Goal: Task Accomplishment & Management: Use online tool/utility

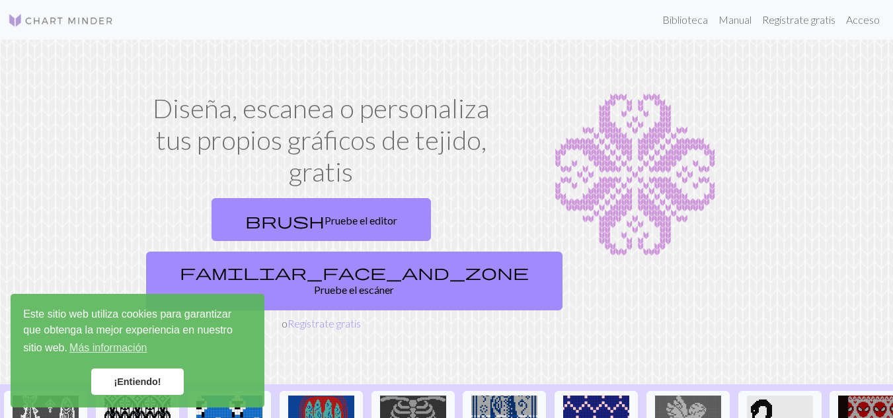
click at [143, 385] on font "¡Entiendo!" at bounding box center [137, 382] width 47 height 11
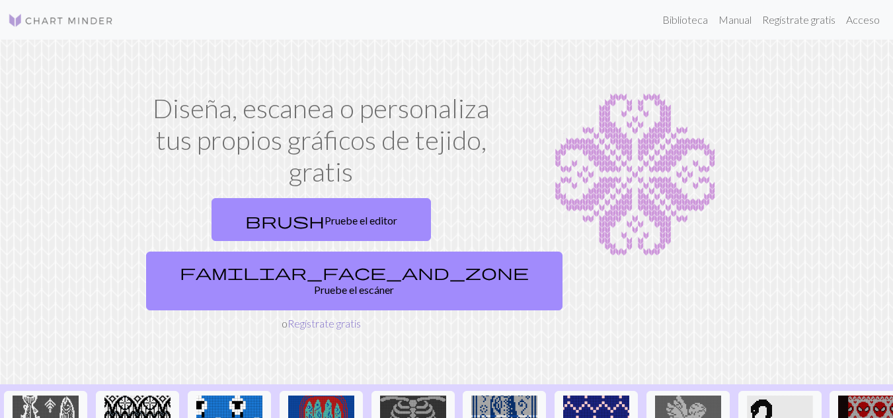
click at [313, 317] on font "Regístrate gratis" at bounding box center [324, 323] width 73 height 13
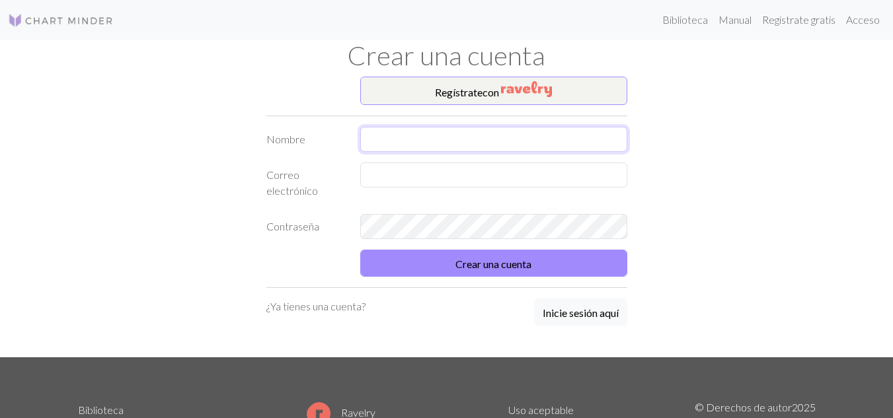
click at [429, 143] on input "text" at bounding box center [493, 139] width 267 height 25
type input "[PERSON_NAME]"
click at [404, 177] on input "text" at bounding box center [493, 175] width 267 height 25
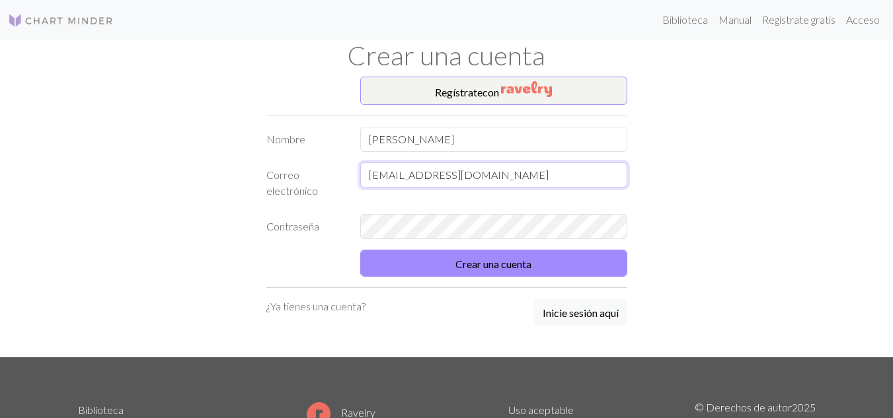
type input "[EMAIL_ADDRESS][DOMAIN_NAME]"
click at [461, 255] on button "Crear una cuenta" at bounding box center [493, 263] width 267 height 27
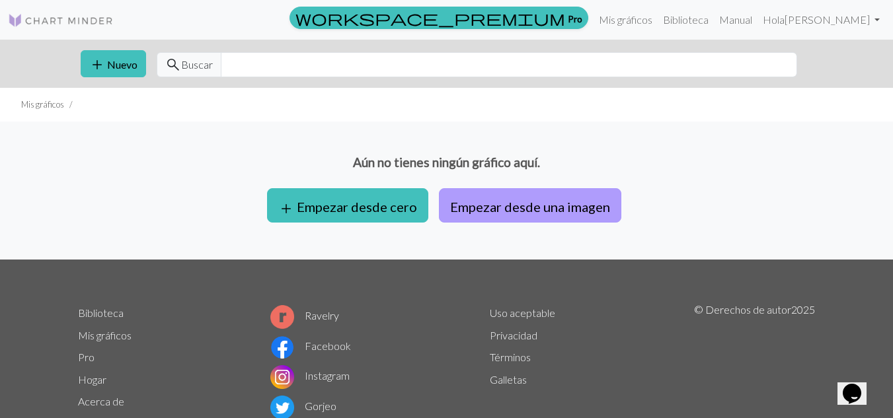
click at [507, 205] on font "Empezar desde una imagen" at bounding box center [530, 207] width 160 height 16
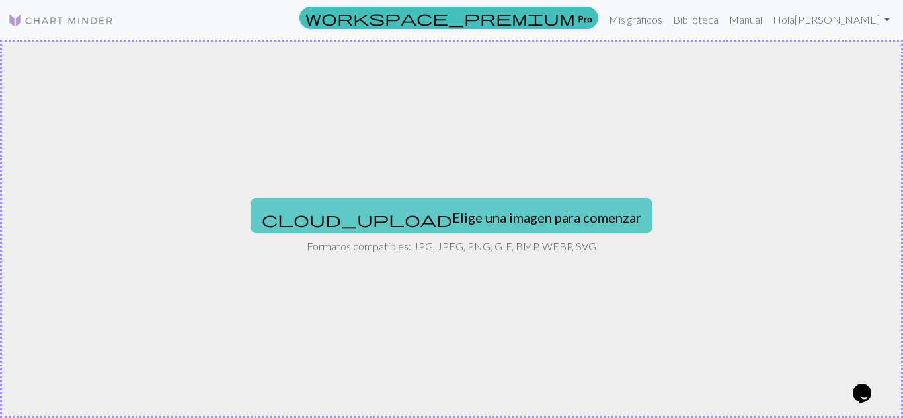
click at [470, 219] on font "Elige una imagen para comenzar" at bounding box center [546, 218] width 189 height 16
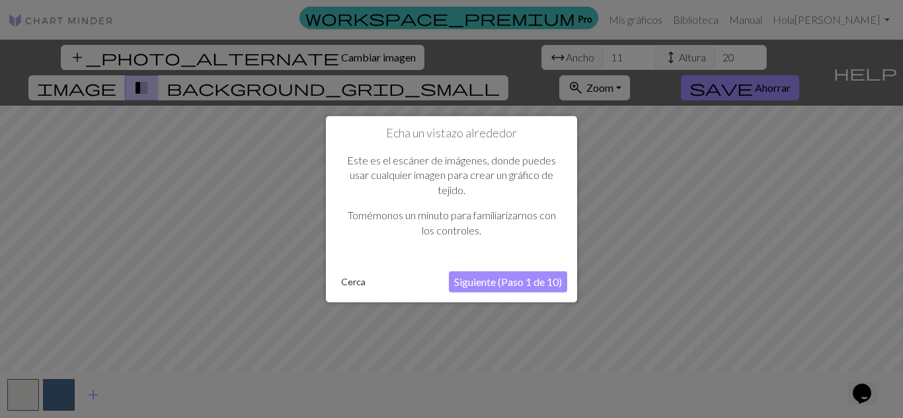
click at [502, 279] on font "Siguiente (Paso 1 de 10)" at bounding box center [508, 282] width 108 height 13
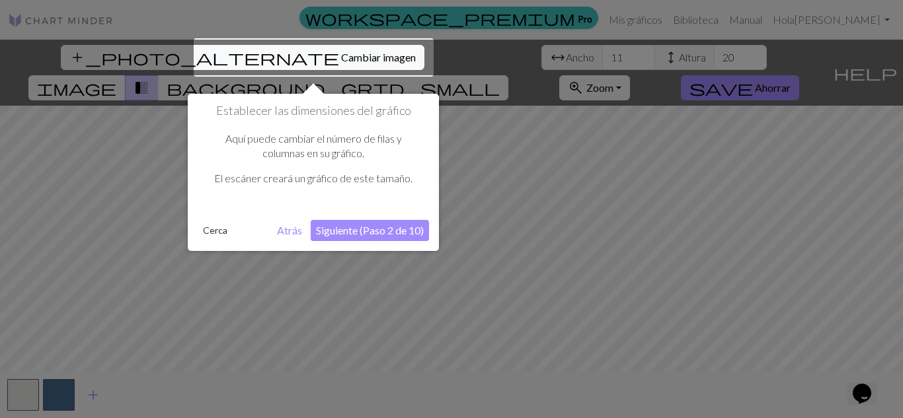
click at [389, 224] on font "Siguiente (Paso 2 de 10)" at bounding box center [370, 230] width 108 height 13
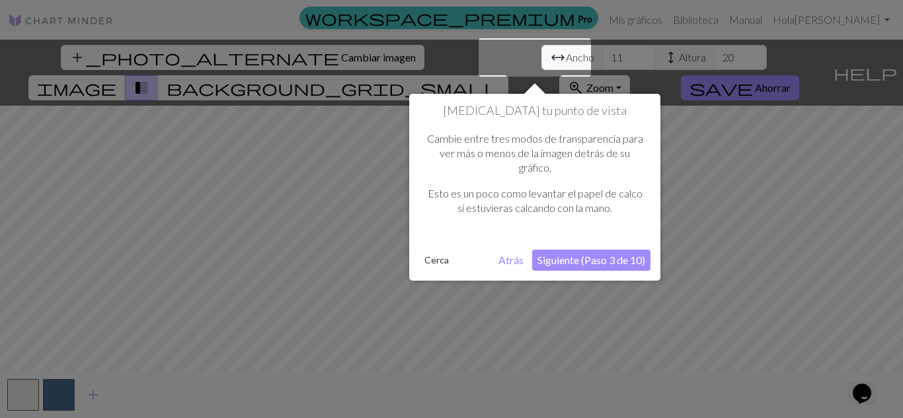
click at [578, 260] on font "Siguiente (Paso 3 de 10)" at bounding box center [591, 260] width 108 height 13
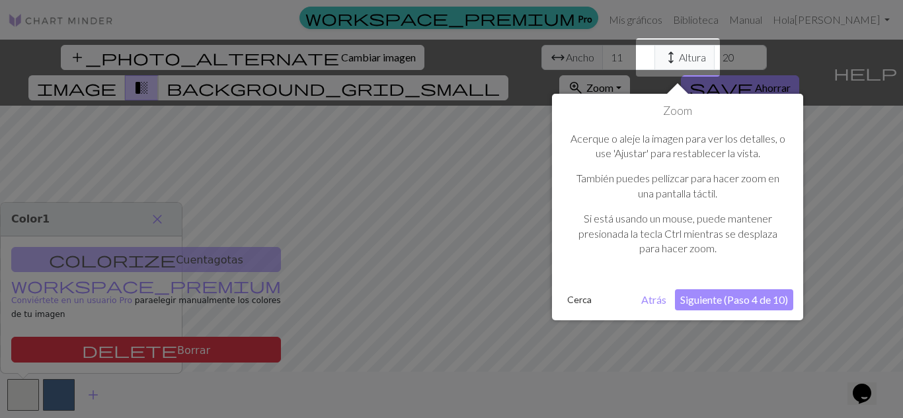
click at [711, 299] on font "Siguiente (Paso 4 de 10)" at bounding box center [734, 299] width 108 height 13
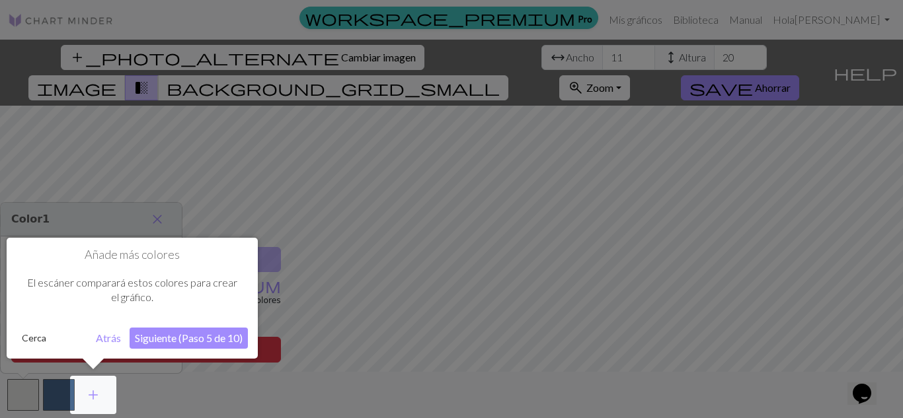
click at [227, 330] on button "Siguiente (Paso 5 de 10)" at bounding box center [189, 338] width 118 height 21
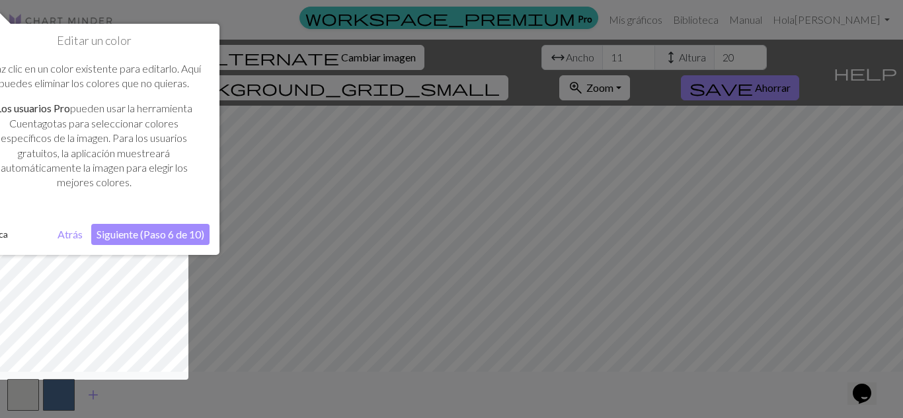
click at [148, 237] on font "Siguiente (Paso 6 de 10)" at bounding box center [150, 234] width 108 height 13
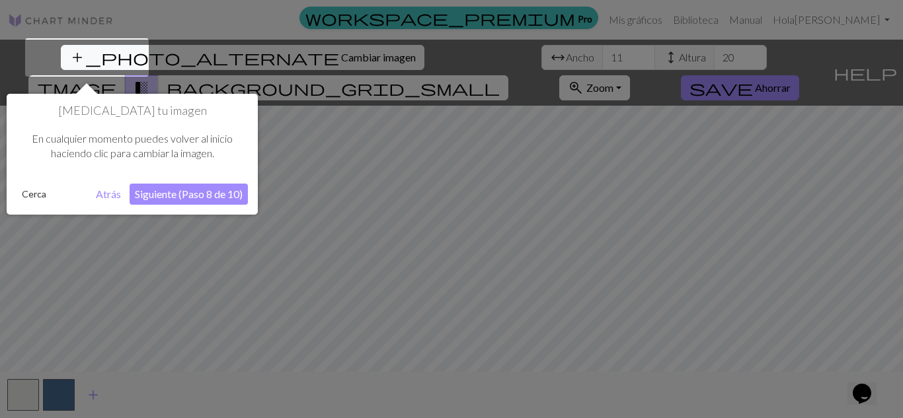
click at [193, 190] on font "Siguiente (Paso 8 de 10)" at bounding box center [189, 194] width 108 height 13
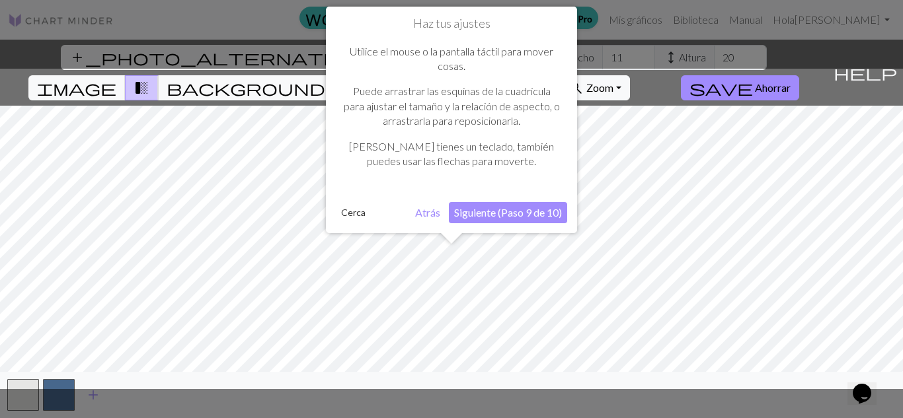
click at [517, 208] on font "Siguiente (Paso 9 de 10)" at bounding box center [508, 212] width 108 height 13
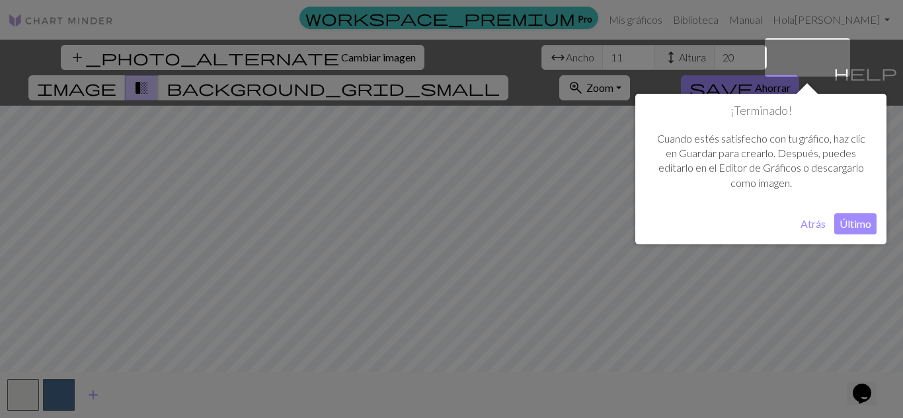
click at [857, 222] on font "Último" at bounding box center [855, 223] width 32 height 13
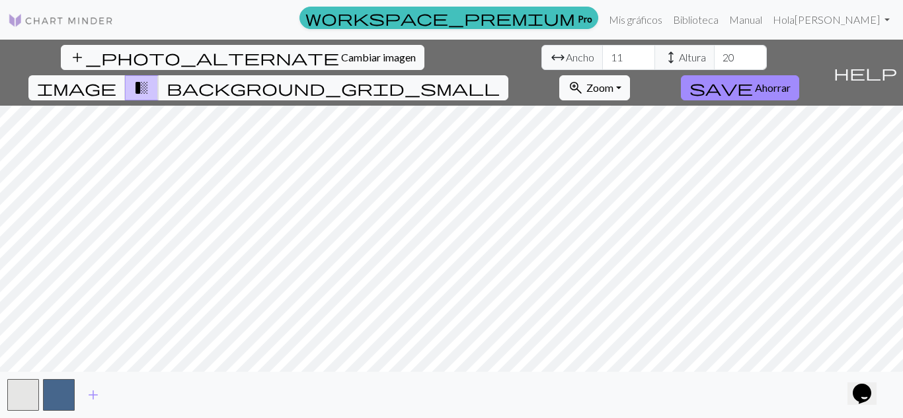
click at [448, 376] on div "add" at bounding box center [451, 395] width 903 height 46
click at [449, 381] on div "add_photo_alternate Cambiar imagen arrow_range Ancho 11 height Altura 20 image …" at bounding box center [451, 229] width 903 height 379
click at [602, 56] on input "11" at bounding box center [628, 57] width 53 height 25
type input "1"
type input "2"
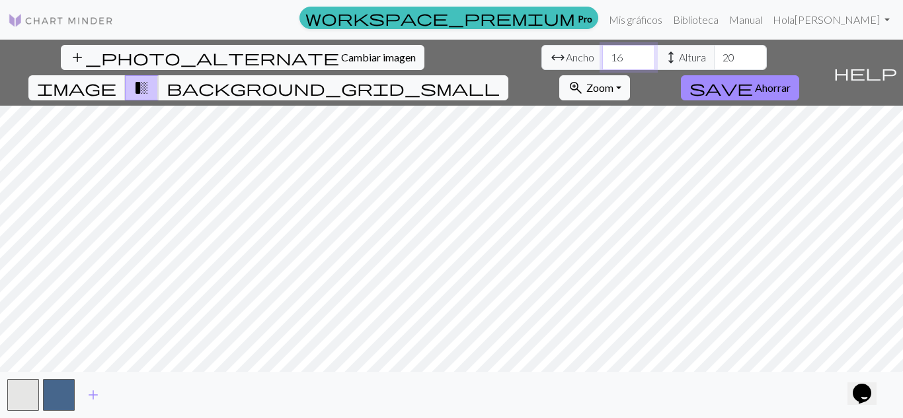
type input "1"
type input "80"
click at [714, 58] on input "20" at bounding box center [740, 57] width 53 height 25
type input "2"
type input "9"
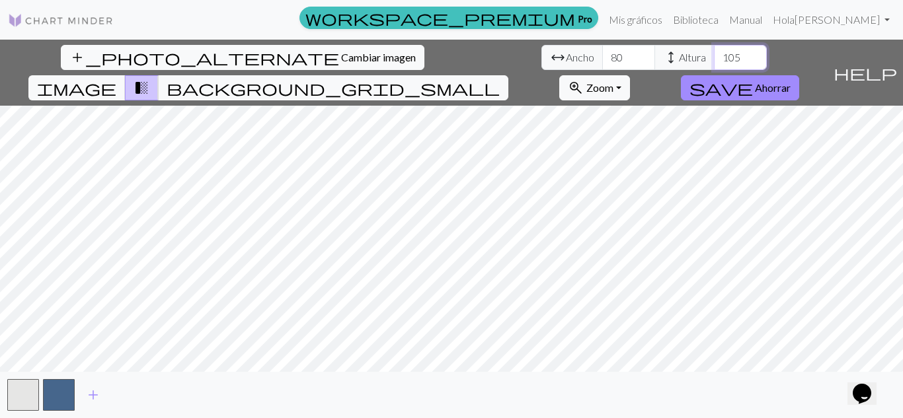
type input "105"
click at [602, 56] on input "80" at bounding box center [628, 57] width 53 height 25
type input "8"
type input "80"
click at [500, 79] on span "background_grid_small" at bounding box center [333, 88] width 333 height 19
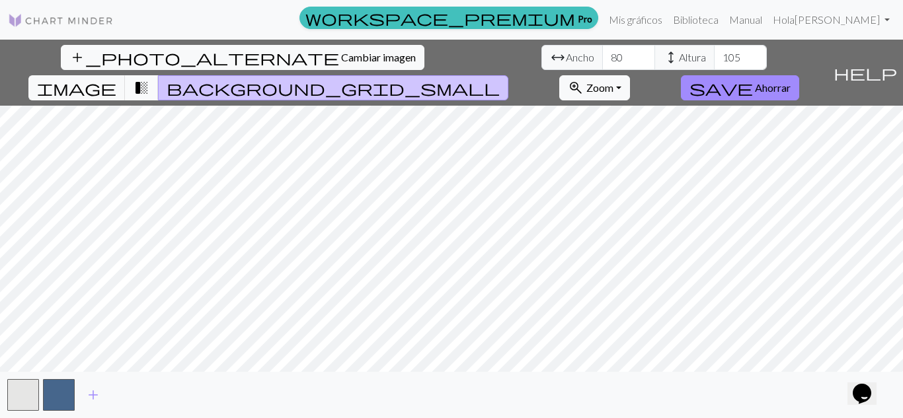
click at [149, 79] on span "transition_fade" at bounding box center [142, 88] width 16 height 19
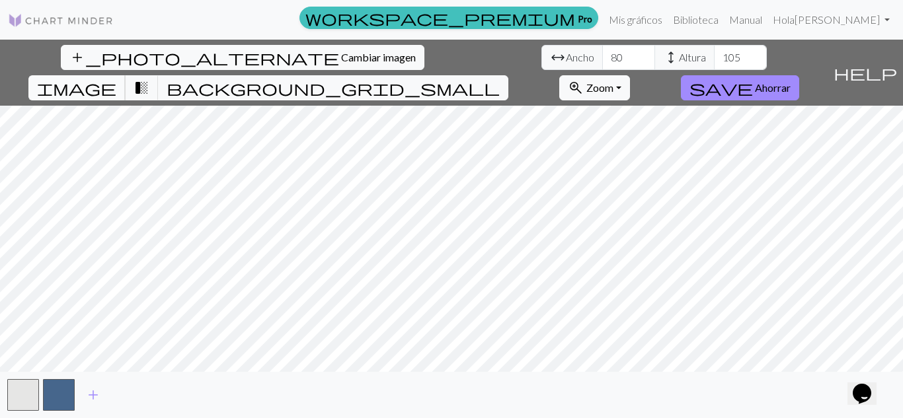
click at [116, 79] on span "image" at bounding box center [76, 88] width 79 height 19
click at [149, 79] on span "transition_fade" at bounding box center [142, 88] width 16 height 19
click at [116, 79] on span "image" at bounding box center [76, 88] width 79 height 19
click at [149, 79] on span "transition_fade" at bounding box center [142, 88] width 16 height 19
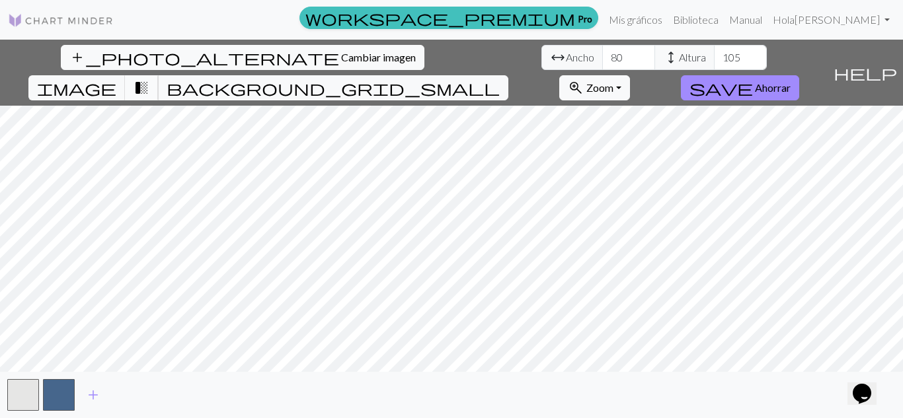
click at [149, 79] on span "transition_fade" at bounding box center [142, 88] width 16 height 19
click at [19, 396] on button "button" at bounding box center [23, 395] width 32 height 32
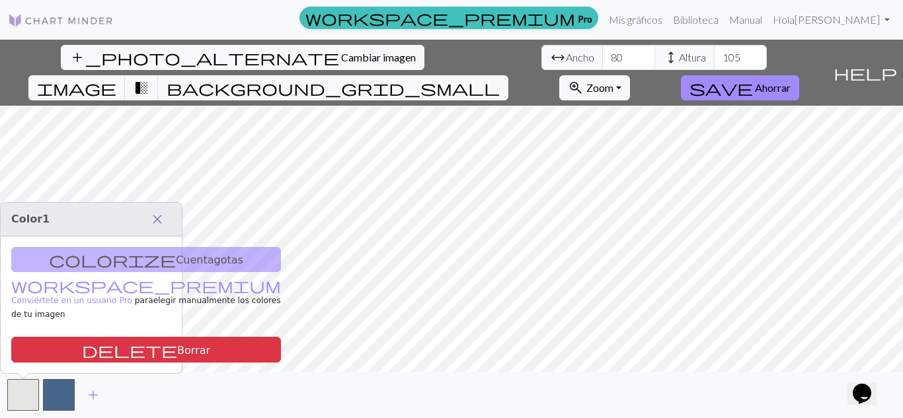
click at [151, 221] on span "close" at bounding box center [157, 219] width 16 height 19
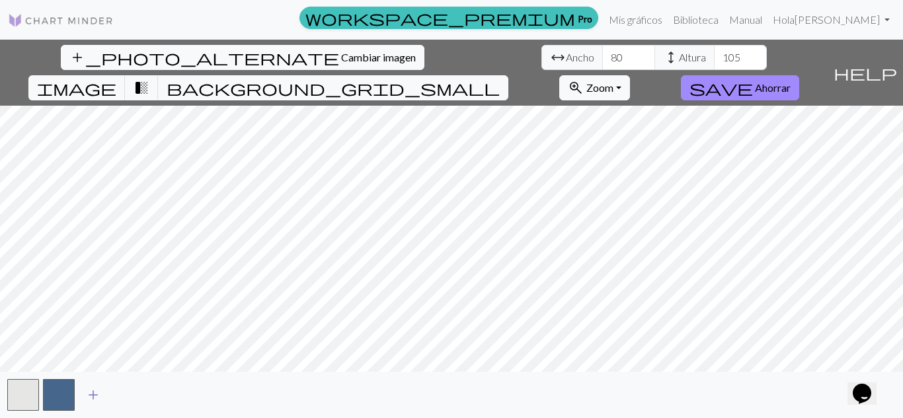
click at [92, 387] on span "add" at bounding box center [93, 395] width 16 height 19
click at [127, 389] on span "add" at bounding box center [129, 395] width 16 height 19
click at [157, 395] on span "add" at bounding box center [165, 395] width 16 height 19
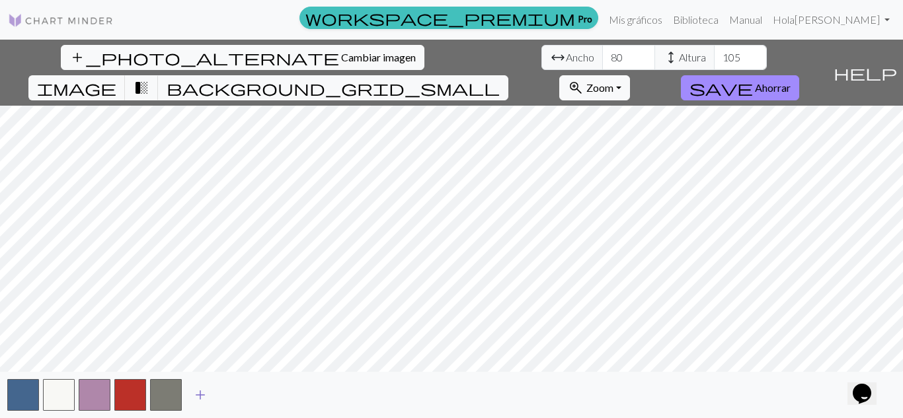
click at [201, 391] on span "add" at bounding box center [200, 395] width 16 height 19
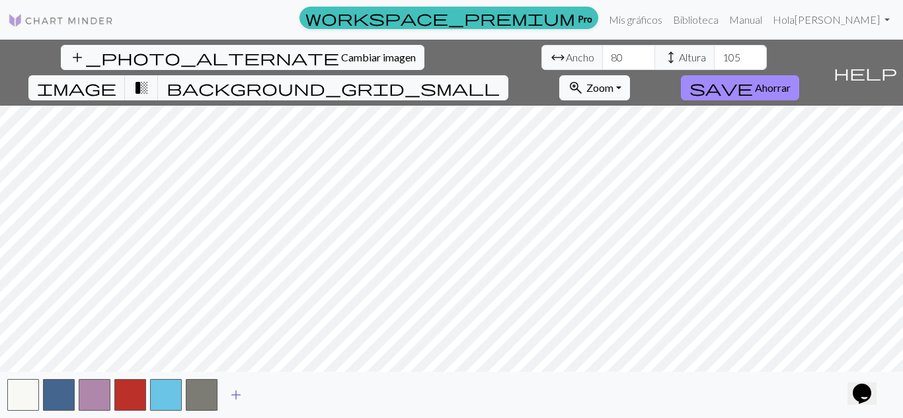
click at [243, 388] on span "add" at bounding box center [236, 395] width 16 height 19
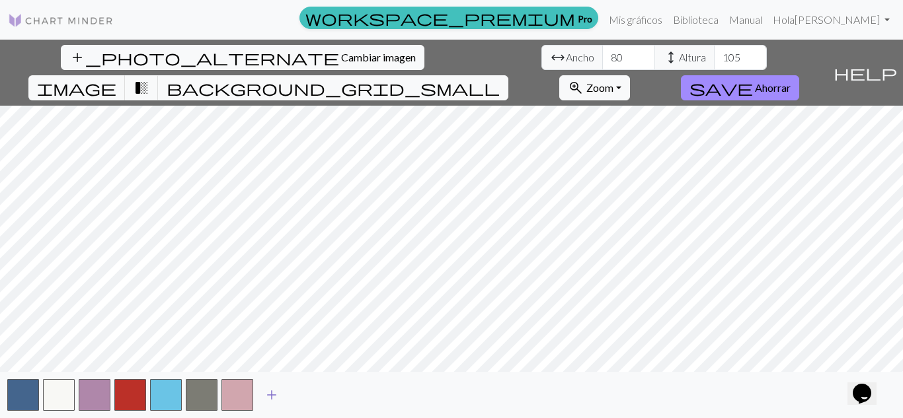
click at [272, 392] on span "add" at bounding box center [272, 395] width 16 height 19
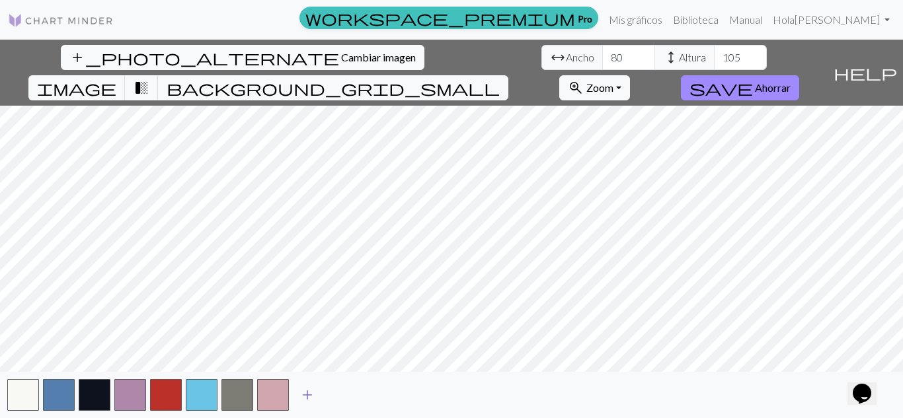
click at [309, 393] on span "add" at bounding box center [307, 395] width 16 height 19
click at [339, 393] on span "add" at bounding box center [343, 395] width 16 height 19
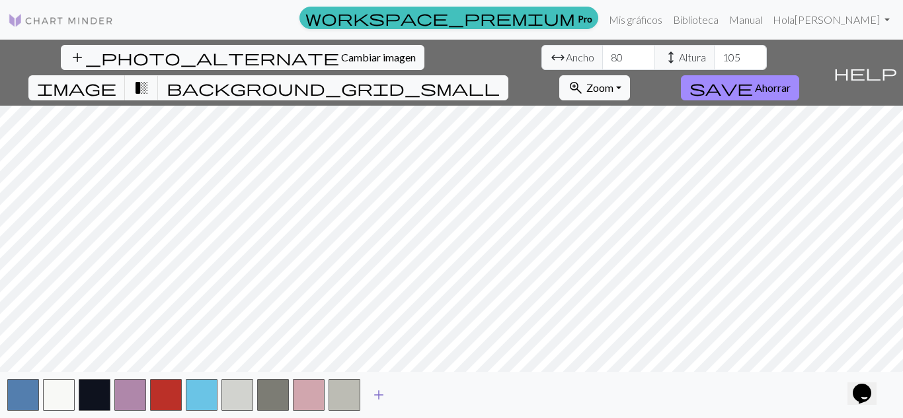
click at [369, 395] on button "add" at bounding box center [378, 395] width 33 height 25
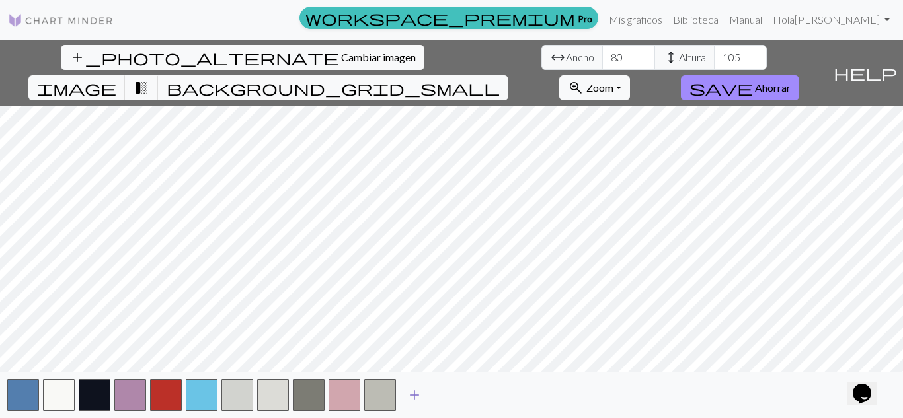
click at [412, 392] on span "add" at bounding box center [414, 395] width 16 height 19
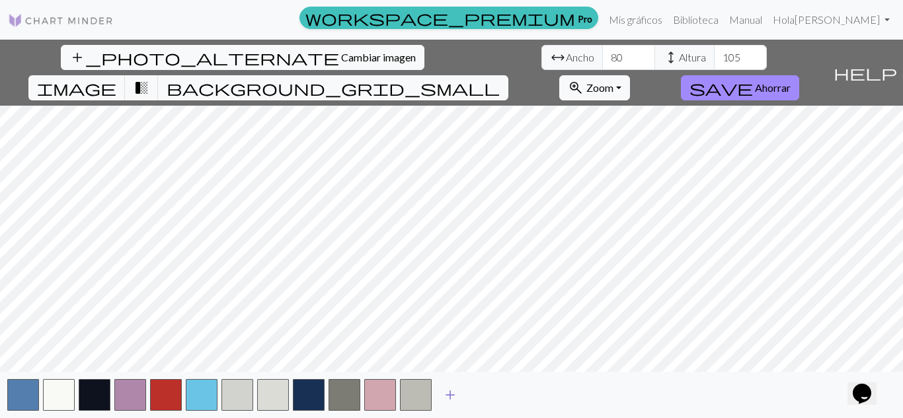
click at [452, 393] on span "add" at bounding box center [450, 395] width 16 height 19
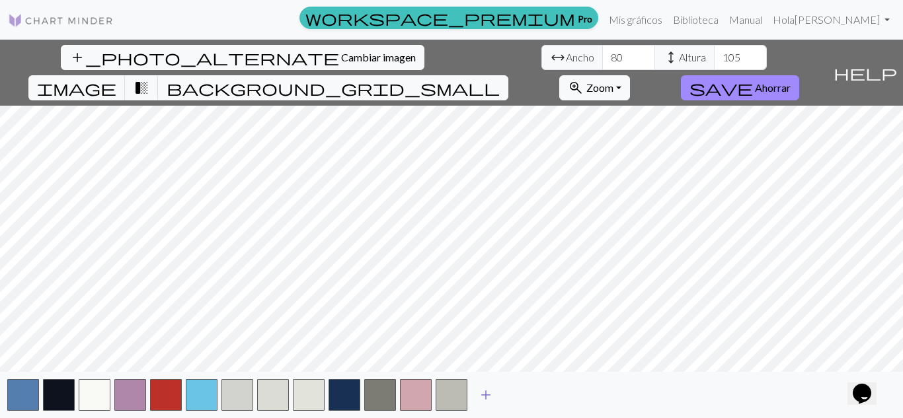
click at [492, 390] on span "add" at bounding box center [486, 395] width 16 height 19
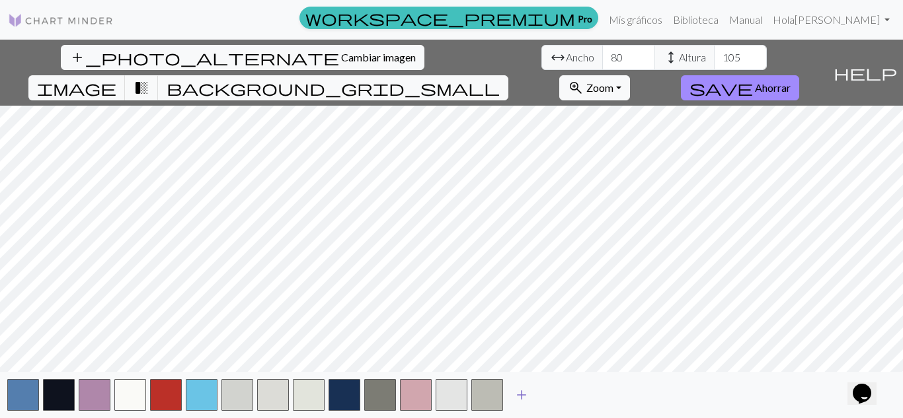
click at [525, 390] on span "add" at bounding box center [522, 395] width 16 height 19
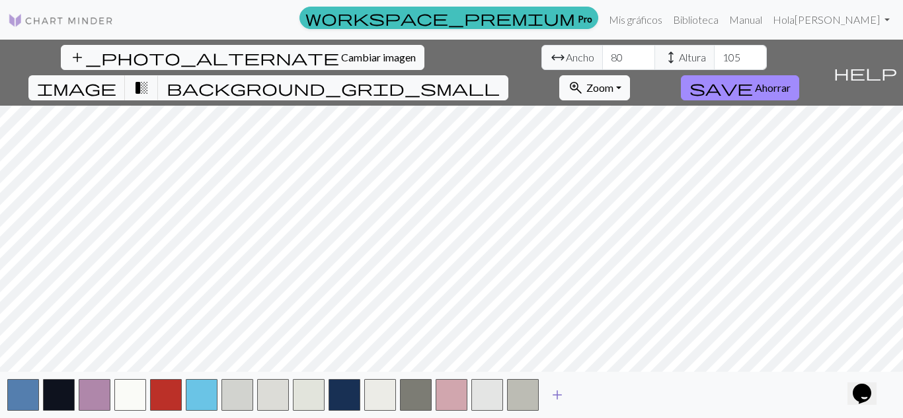
click at [553, 393] on span "add" at bounding box center [557, 395] width 16 height 19
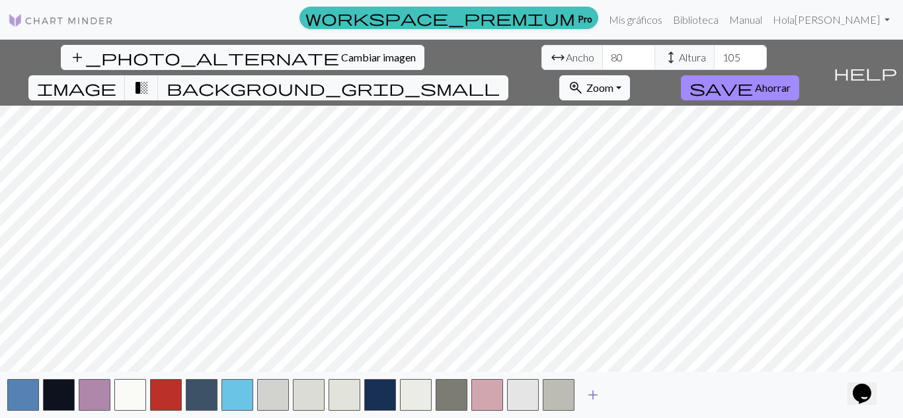
click at [597, 393] on span "add" at bounding box center [593, 395] width 16 height 19
click at [629, 394] on span "add" at bounding box center [629, 395] width 16 height 19
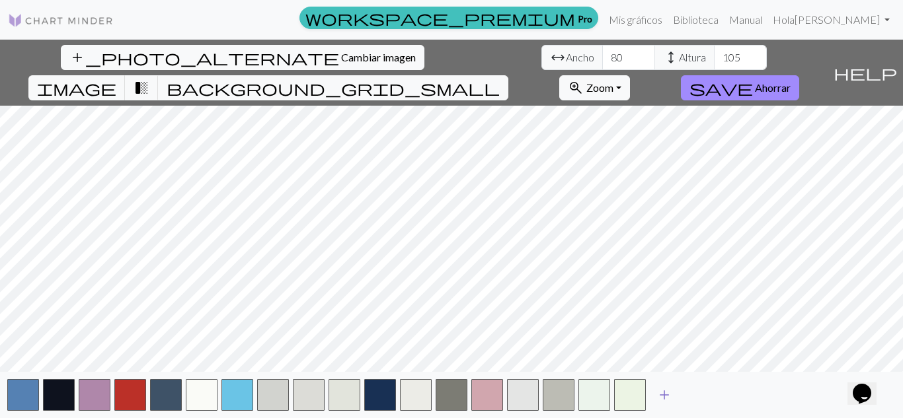
click at [666, 397] on span "add" at bounding box center [664, 395] width 16 height 19
click at [714, 56] on input "105" at bounding box center [740, 57] width 53 height 25
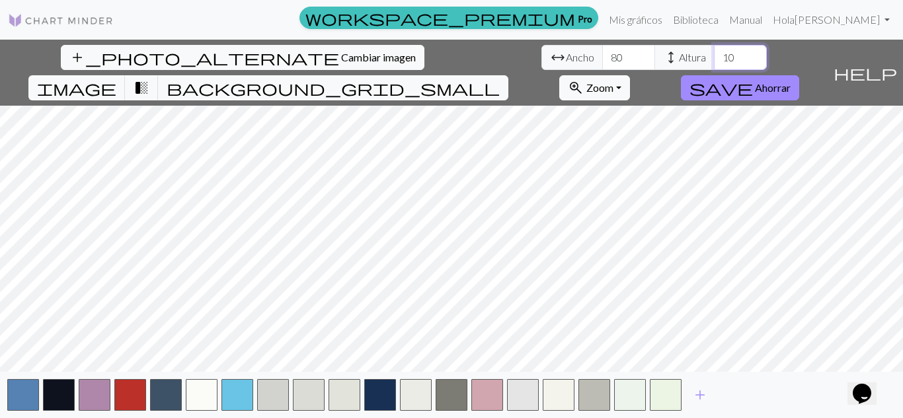
type input "1"
type input "80"
click at [533, 391] on button "button" at bounding box center [523, 395] width 32 height 32
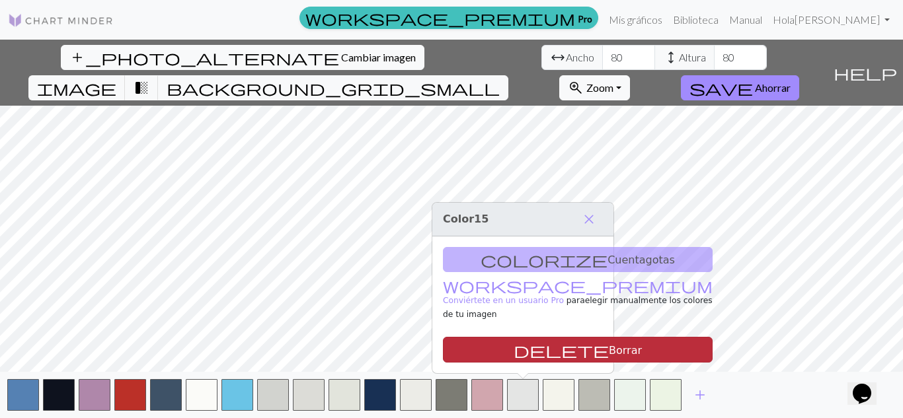
click at [609, 344] on font "Borrar" at bounding box center [625, 350] width 33 height 13
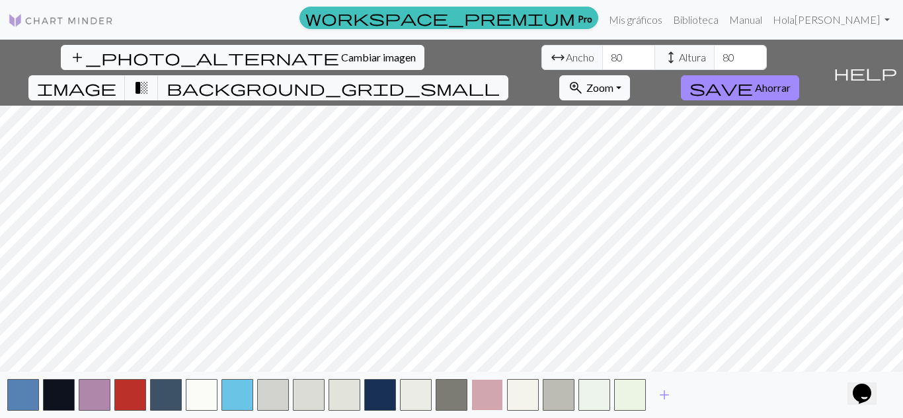
click at [482, 393] on button "button" at bounding box center [487, 395] width 32 height 32
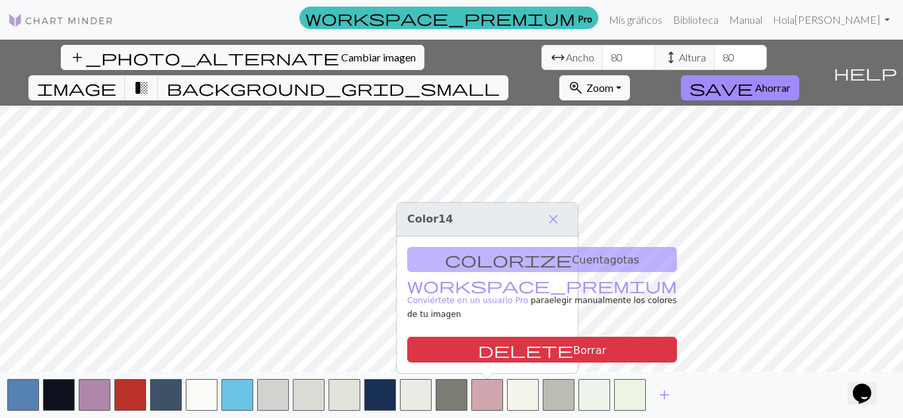
click at [505, 270] on div "colorize Cuentagotas workspace_premium Conviértete en un usuario Pro para elegi…" at bounding box center [487, 305] width 181 height 137
click at [553, 229] on span "close" at bounding box center [553, 219] width 16 height 19
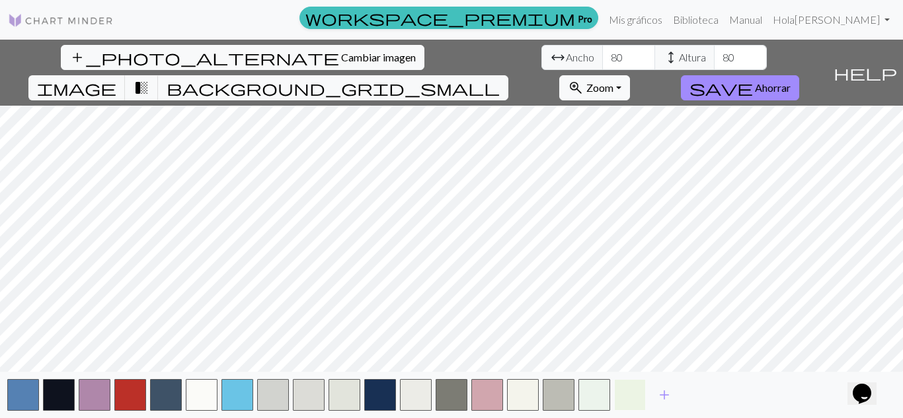
click at [624, 400] on button "button" at bounding box center [630, 395] width 32 height 32
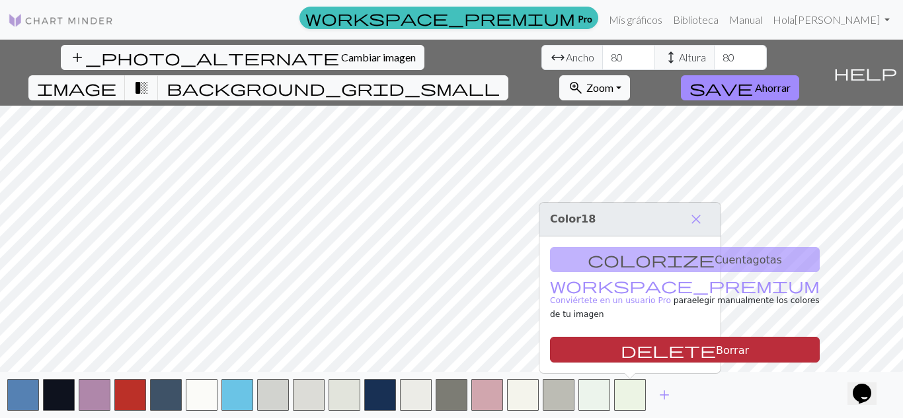
click at [621, 351] on span "delete" at bounding box center [668, 350] width 95 height 19
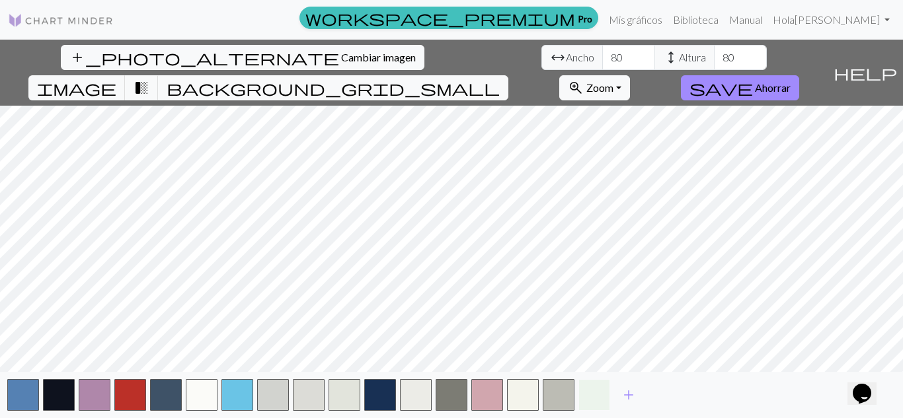
click at [593, 395] on button "button" at bounding box center [594, 395] width 32 height 32
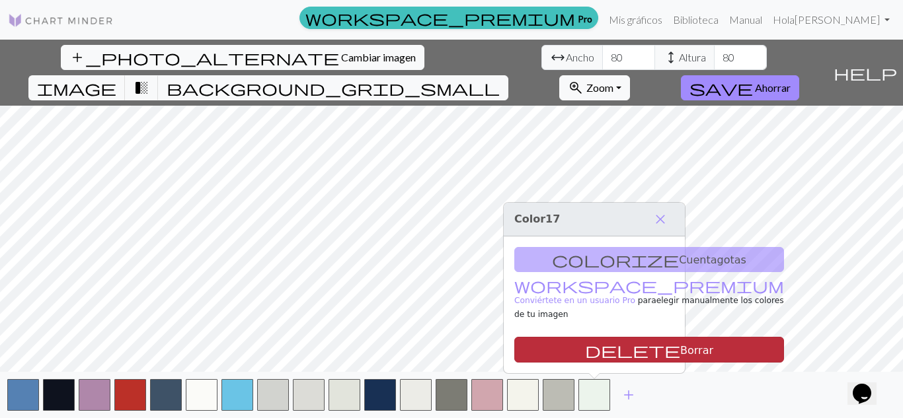
click at [568, 348] on button "delete Borrar" at bounding box center [649, 350] width 270 height 26
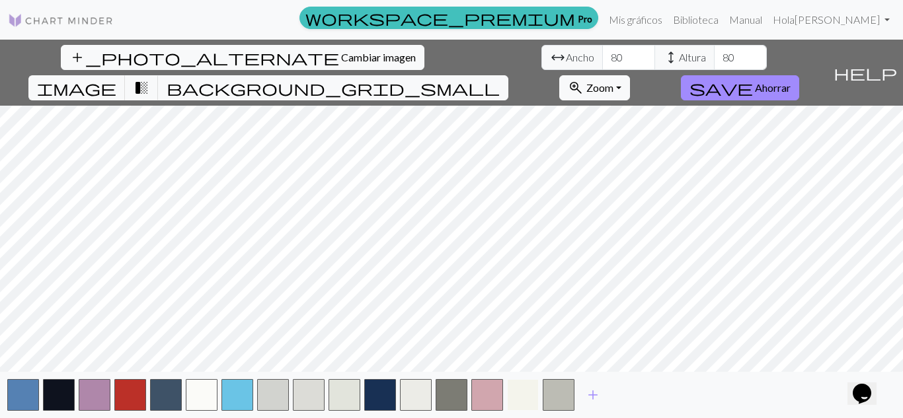
click at [526, 396] on button "button" at bounding box center [523, 395] width 32 height 32
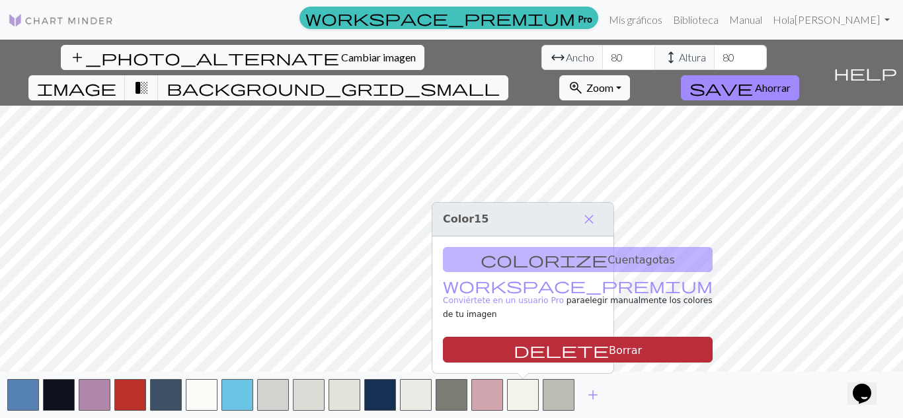
click at [609, 344] on font "Borrar" at bounding box center [625, 350] width 33 height 13
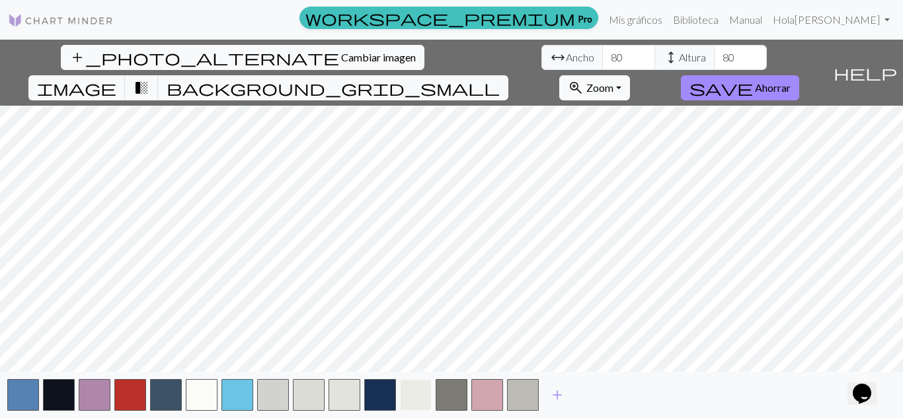
click at [412, 399] on button "button" at bounding box center [416, 395] width 32 height 32
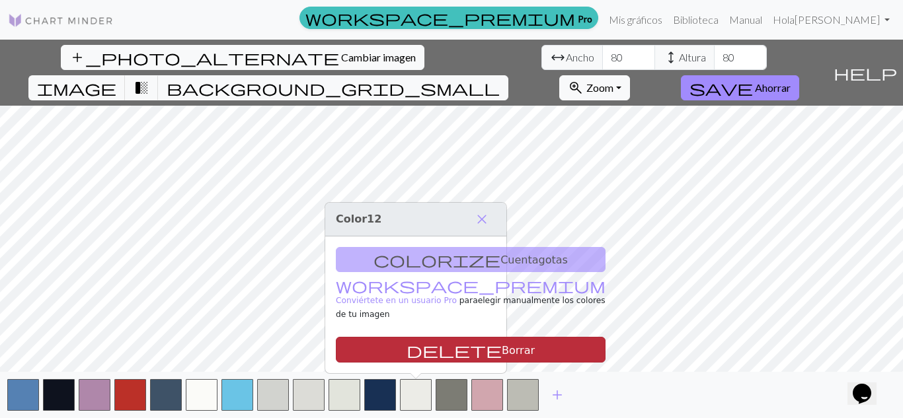
click at [502, 353] on font "Borrar" at bounding box center [518, 350] width 33 height 13
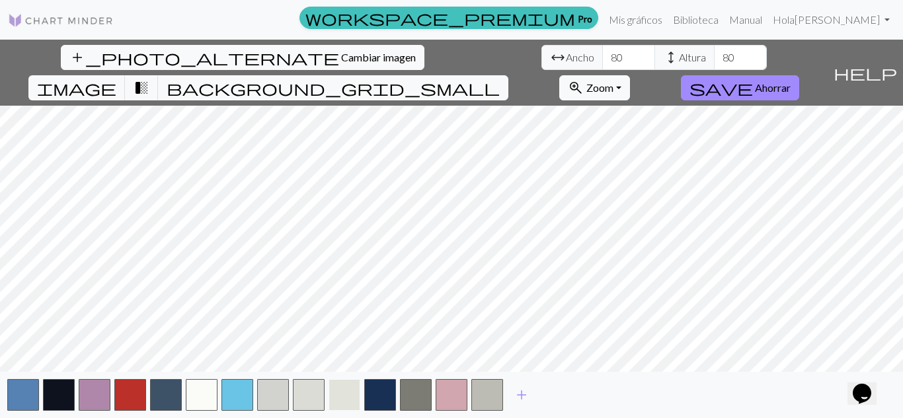
click at [342, 389] on button "button" at bounding box center [344, 395] width 32 height 32
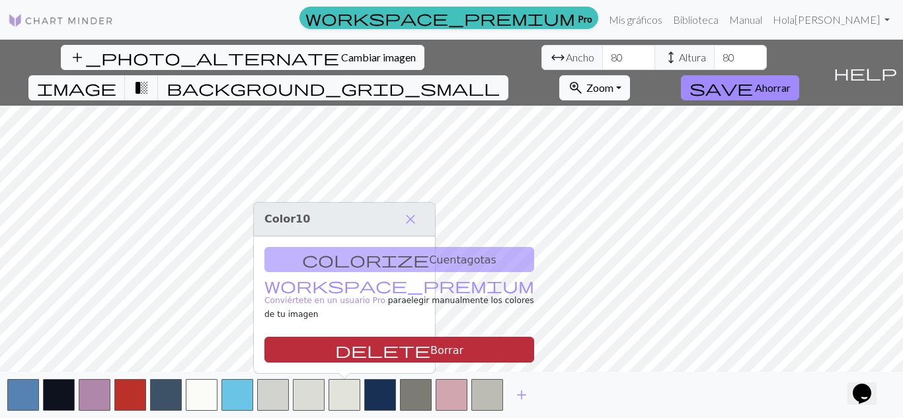
click at [430, 350] on font "Borrar" at bounding box center [446, 350] width 33 height 13
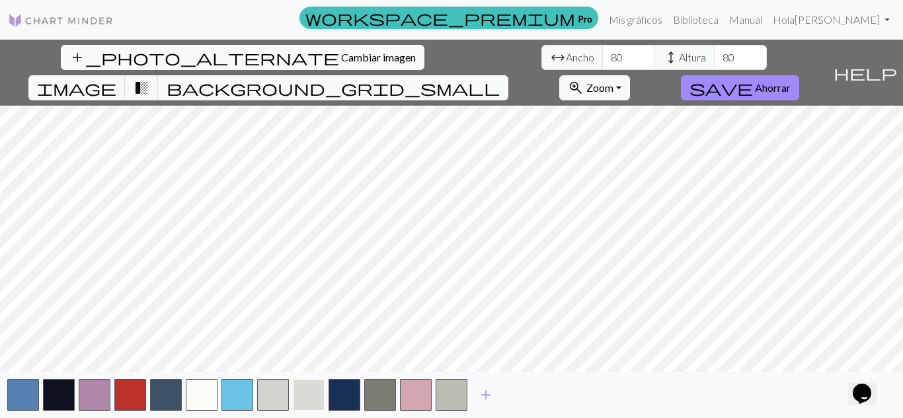
click at [309, 387] on button "button" at bounding box center [309, 395] width 32 height 32
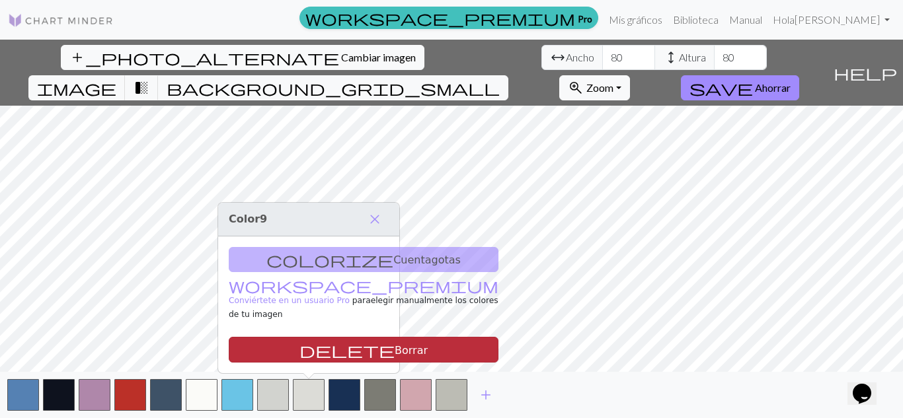
click at [395, 348] on font "Borrar" at bounding box center [411, 350] width 33 height 13
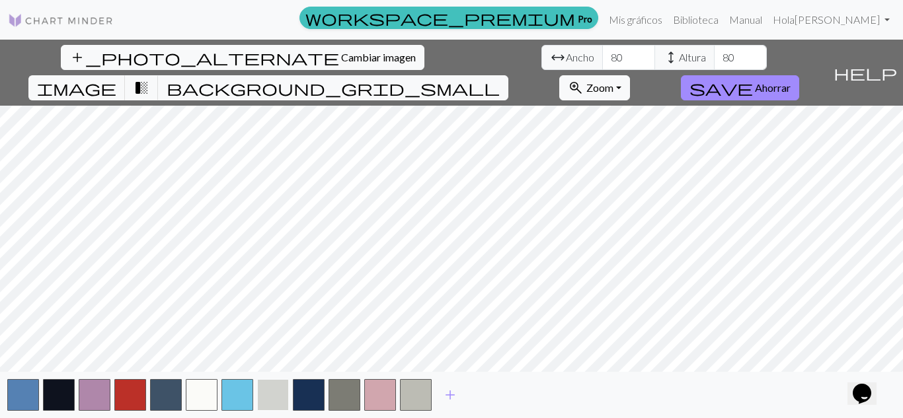
click at [276, 387] on button "button" at bounding box center [273, 395] width 32 height 32
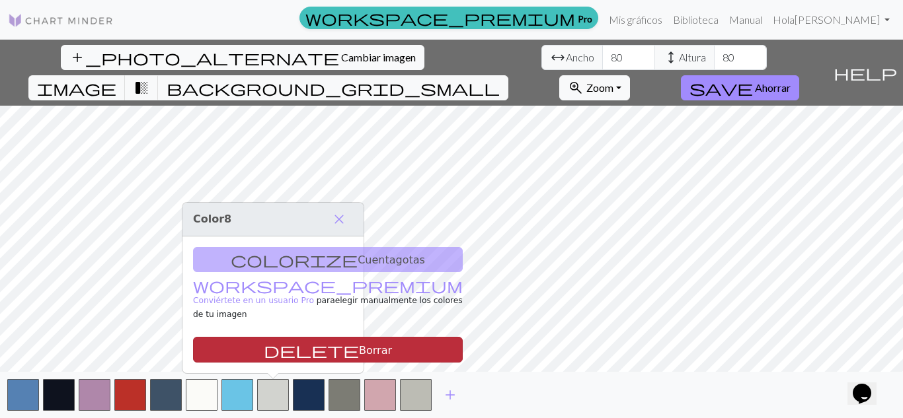
click at [359, 349] on font "Borrar" at bounding box center [375, 350] width 33 height 13
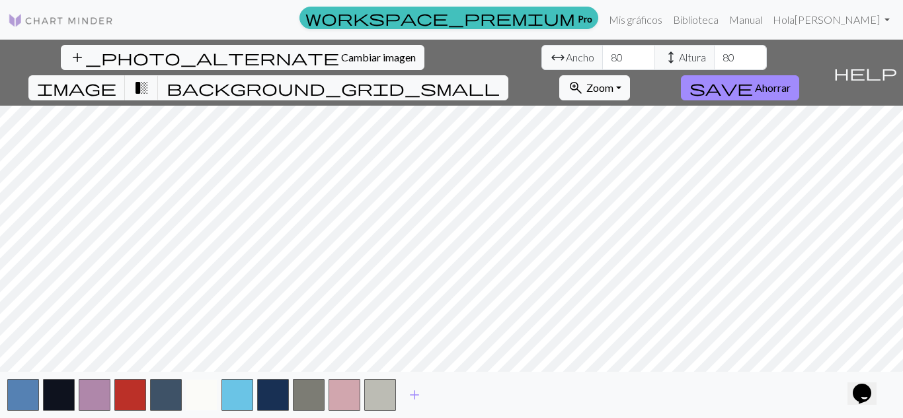
click at [202, 396] on button "button" at bounding box center [202, 395] width 32 height 32
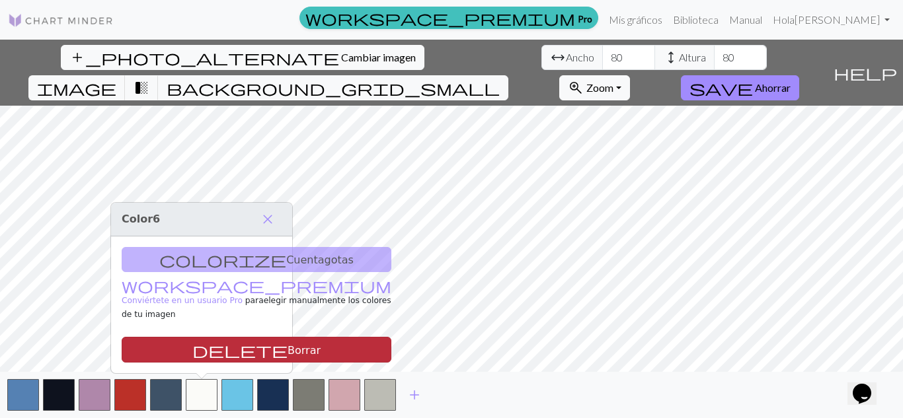
click at [288, 346] on font "Borrar" at bounding box center [304, 350] width 33 height 13
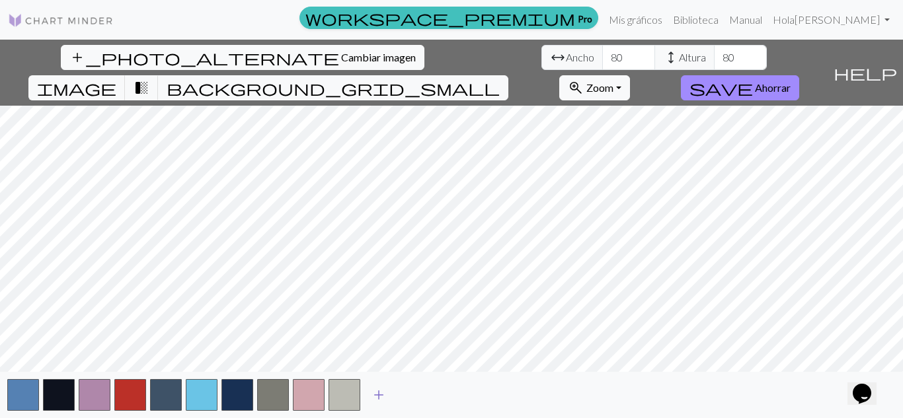
click at [381, 392] on span "add" at bounding box center [379, 395] width 16 height 19
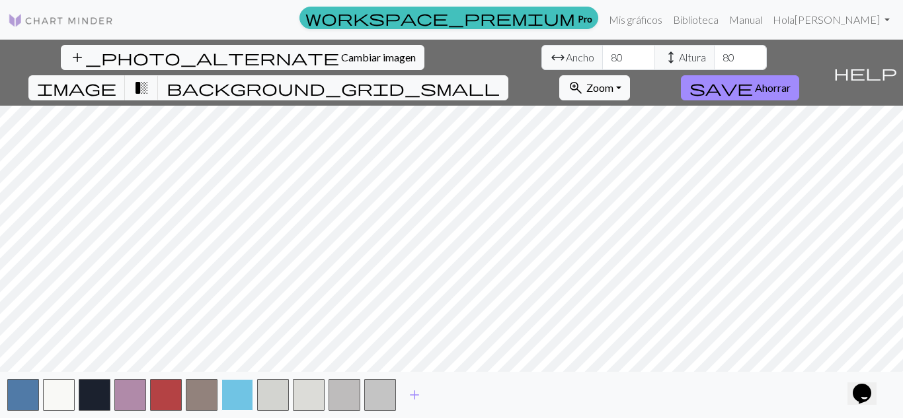
click at [233, 400] on button "button" at bounding box center [237, 395] width 32 height 32
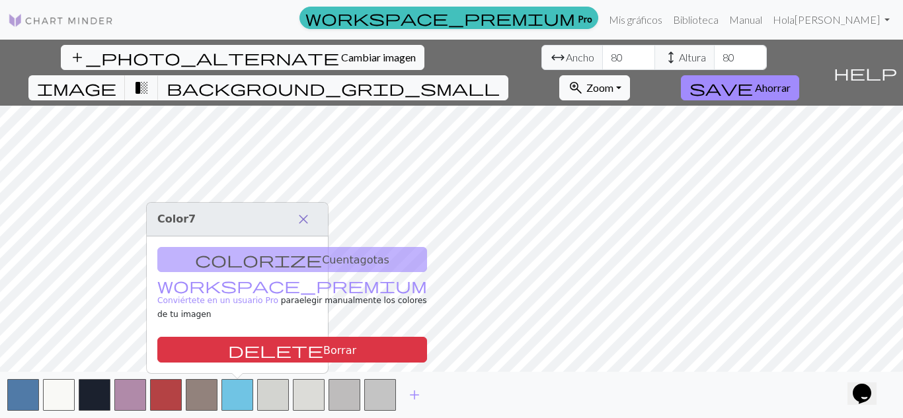
click at [302, 227] on span "close" at bounding box center [303, 219] width 16 height 19
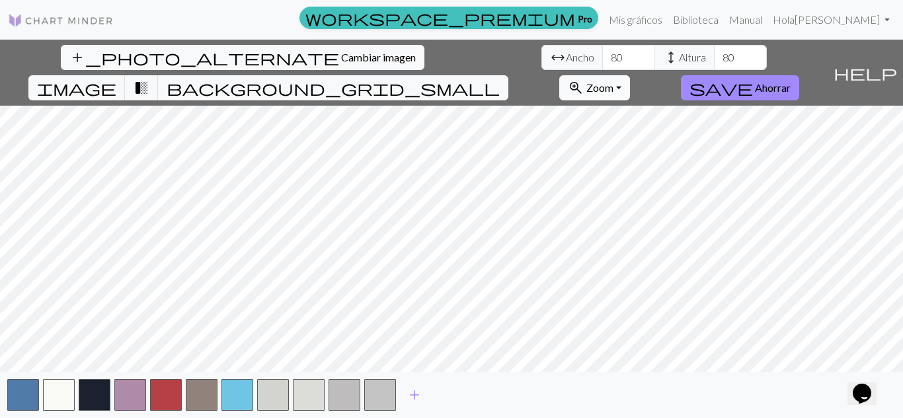
click at [613, 81] on font "Zoom" at bounding box center [599, 87] width 27 height 13
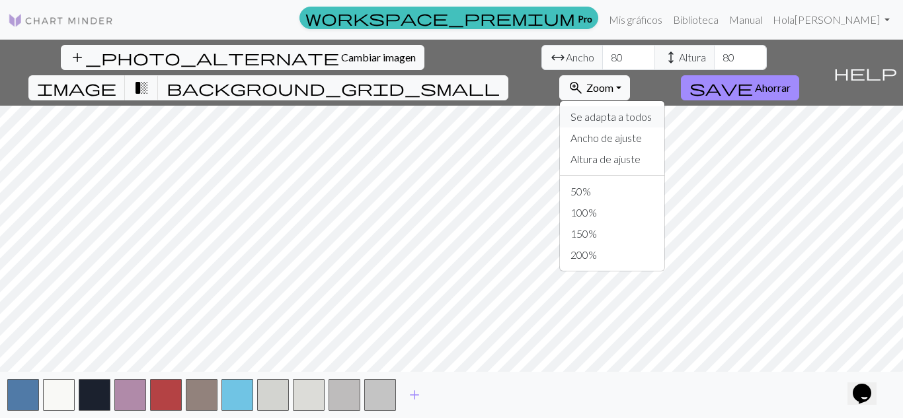
click at [652, 110] on font "Se adapta a todos" at bounding box center [610, 116] width 81 height 13
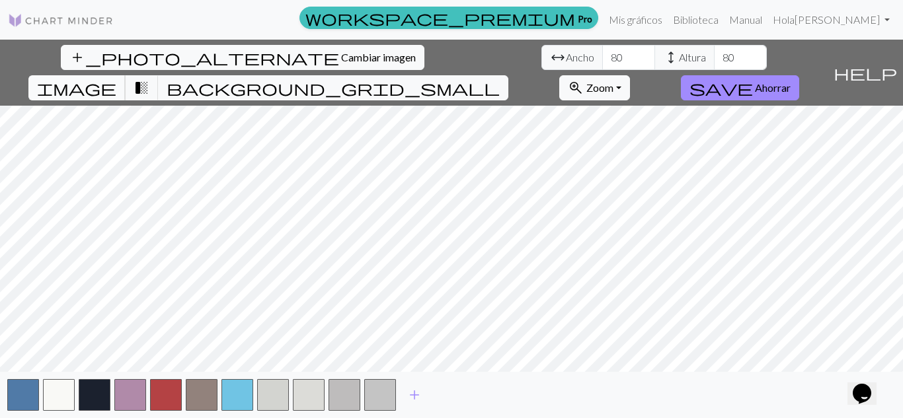
click at [116, 79] on span "image" at bounding box center [76, 88] width 79 height 19
click at [500, 79] on span "background_grid_small" at bounding box center [333, 88] width 333 height 19
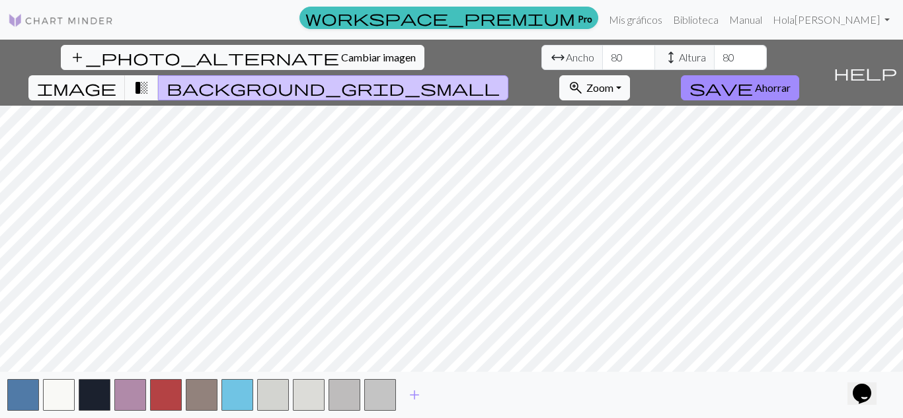
click at [149, 79] on span "transition_fade" at bounding box center [142, 88] width 16 height 19
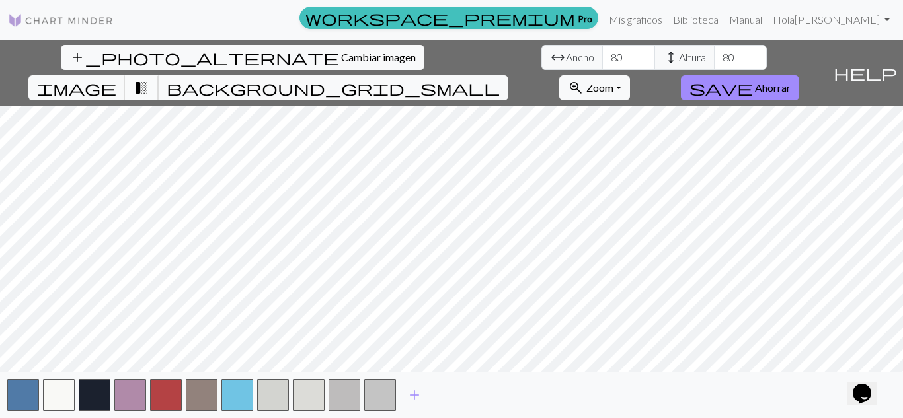
drag, startPoint x: 566, startPoint y: 55, endPoint x: 541, endPoint y: 57, distance: 25.9
click at [149, 79] on span "transition_fade" at bounding box center [142, 88] width 16 height 19
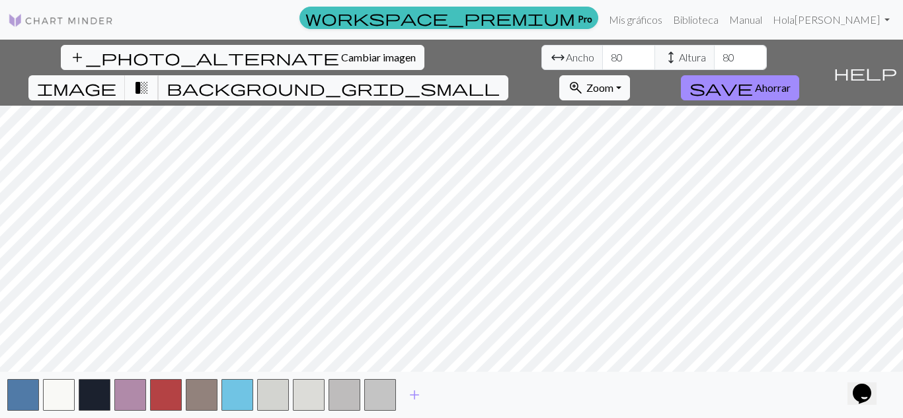
click at [149, 79] on span "transition_fade" at bounding box center [142, 88] width 16 height 19
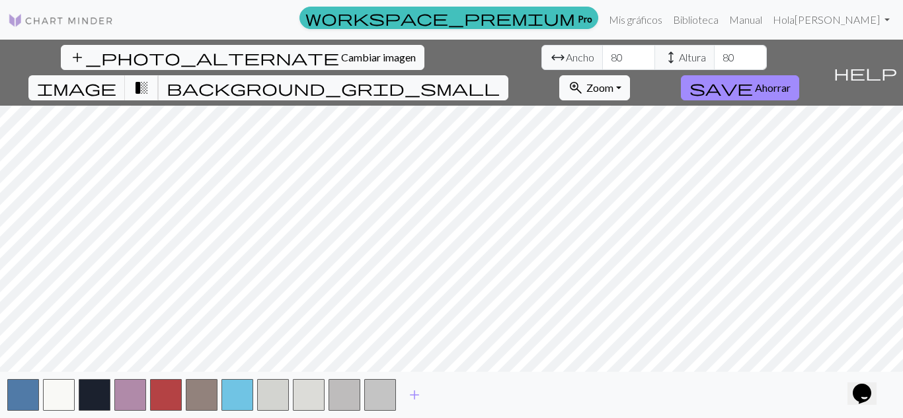
click at [149, 79] on span "transition_fade" at bounding box center [142, 88] width 16 height 19
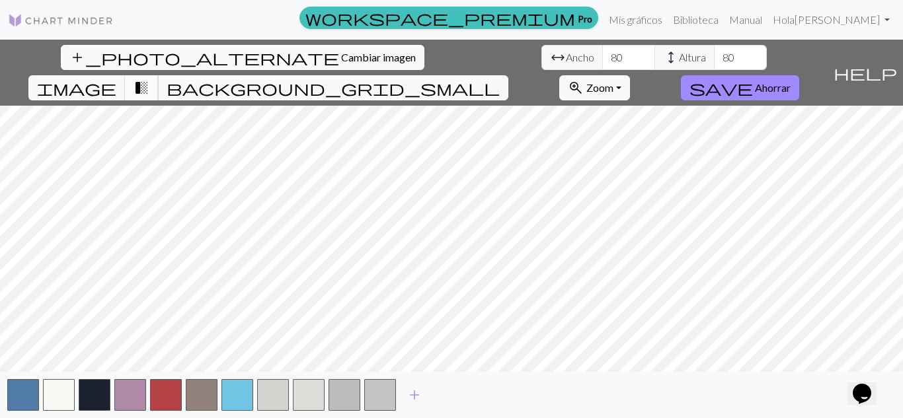
click at [149, 79] on span "transition_fade" at bounding box center [142, 88] width 16 height 19
click at [500, 79] on span "background_grid_small" at bounding box center [333, 88] width 333 height 19
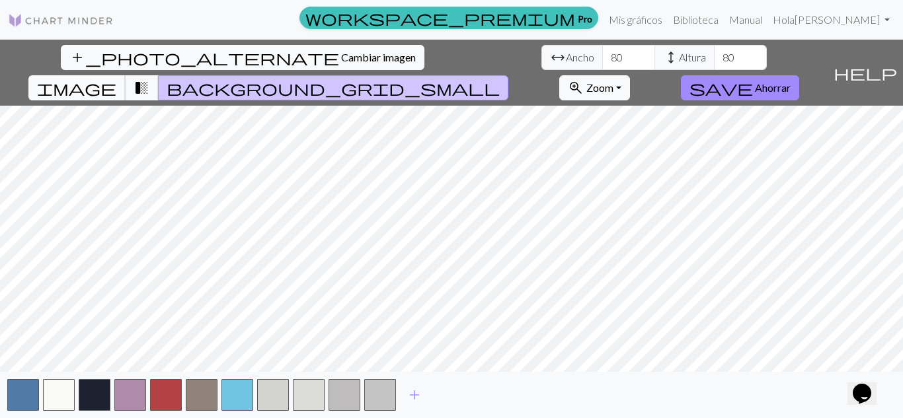
click at [116, 79] on span "image" at bounding box center [76, 88] width 79 height 19
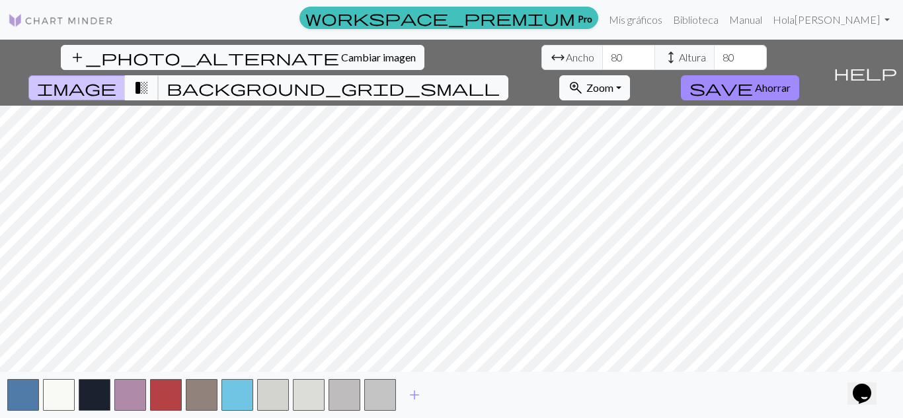
click at [149, 79] on span "transition_fade" at bounding box center [142, 88] width 16 height 19
